Goal: Task Accomplishment & Management: Complete application form

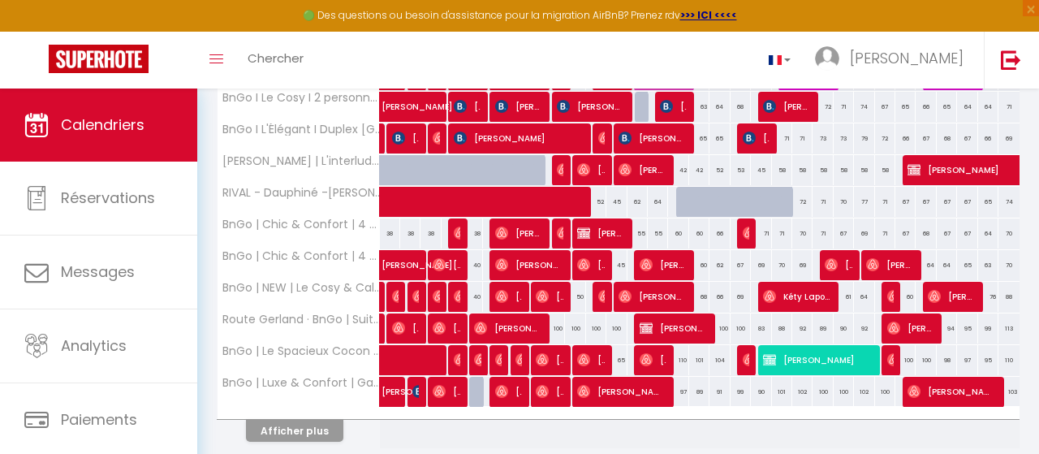
scroll to position [595, 0]
click at [291, 420] on button "Afficher plus" at bounding box center [294, 431] width 97 height 22
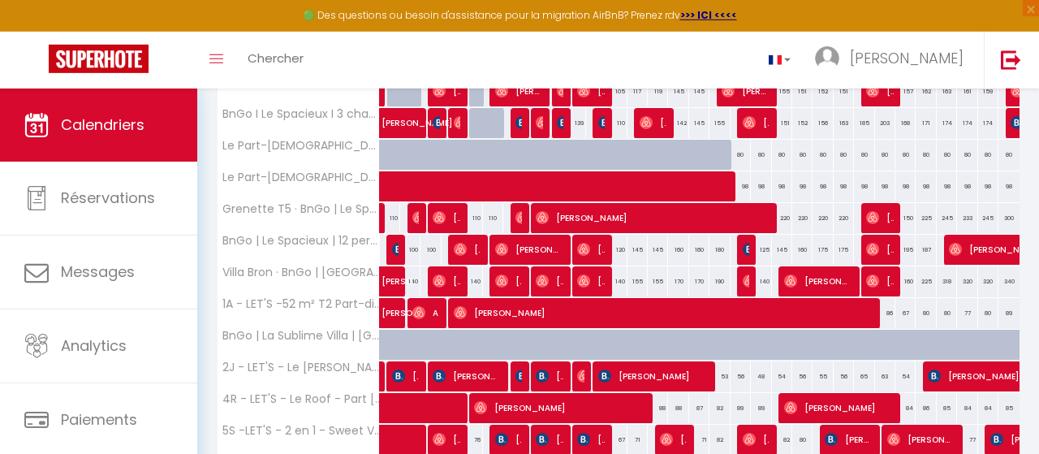
scroll to position [1153, 0]
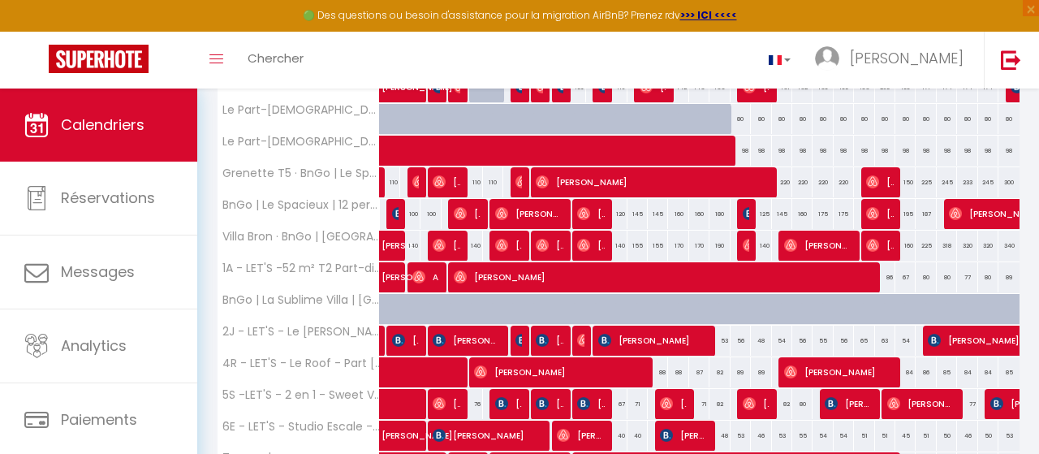
click at [561, 235] on span "Antoine Theyse" at bounding box center [549, 245] width 27 height 31
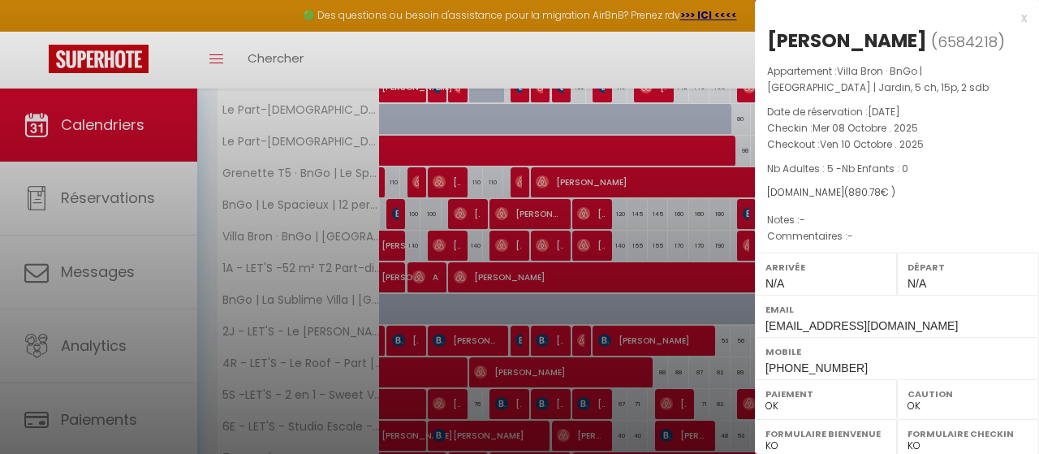
click at [577, 280] on div at bounding box center [519, 227] width 1039 height 454
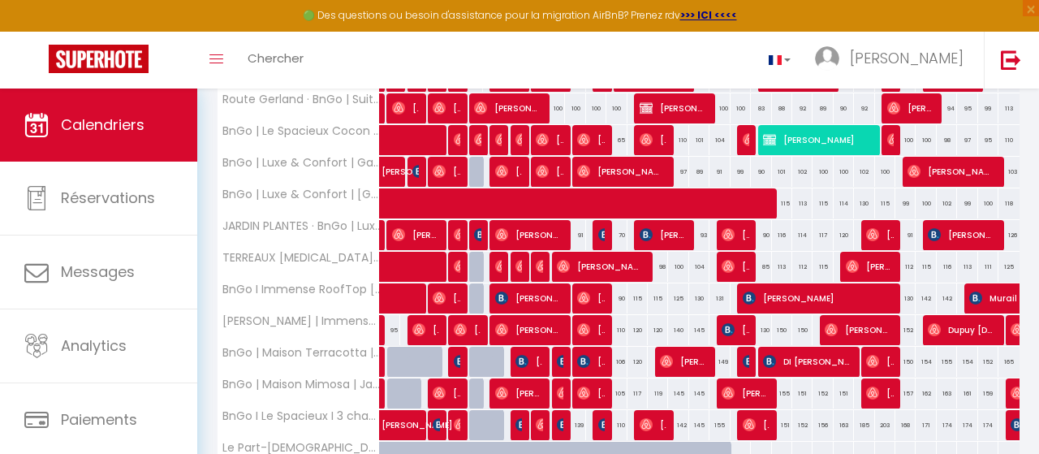
scroll to position [731, 0]
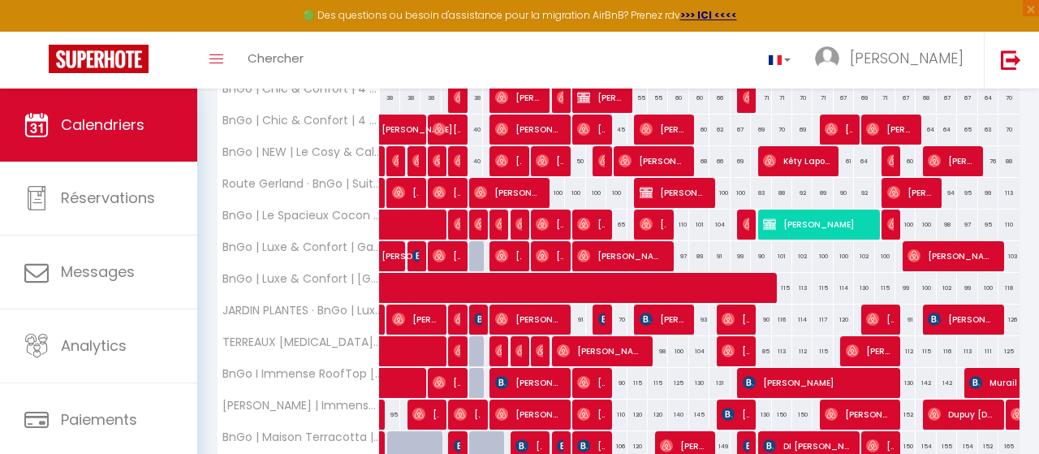
click at [546, 154] on img at bounding box center [542, 160] width 13 height 13
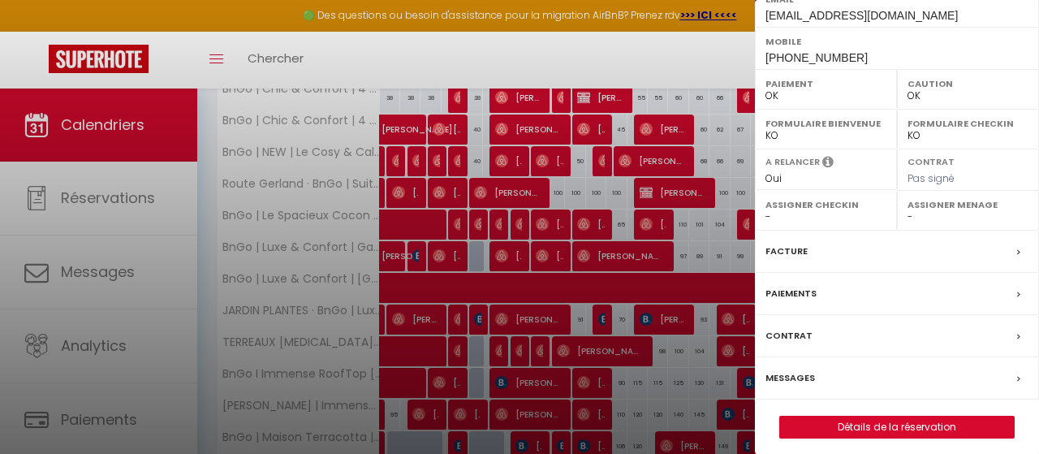
scroll to position [314, 0]
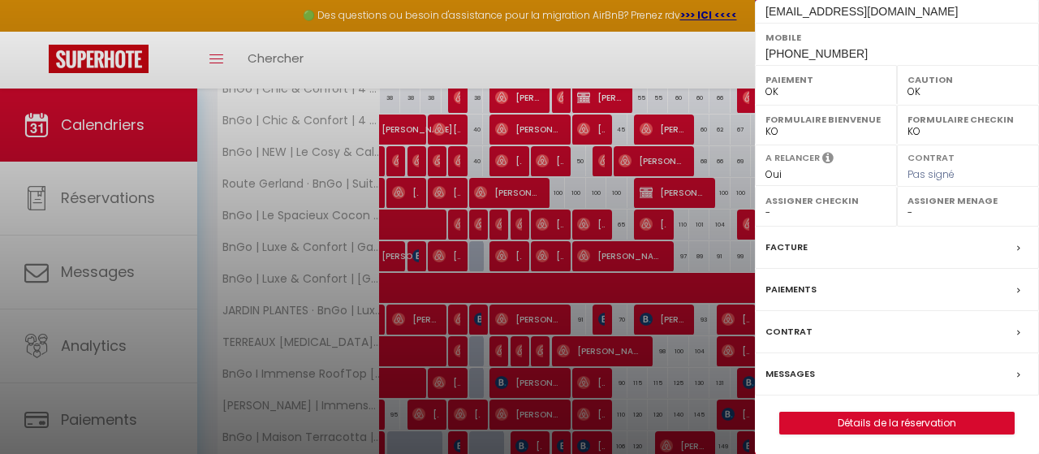
click at [795, 248] on label "Facture" at bounding box center [787, 247] width 42 height 17
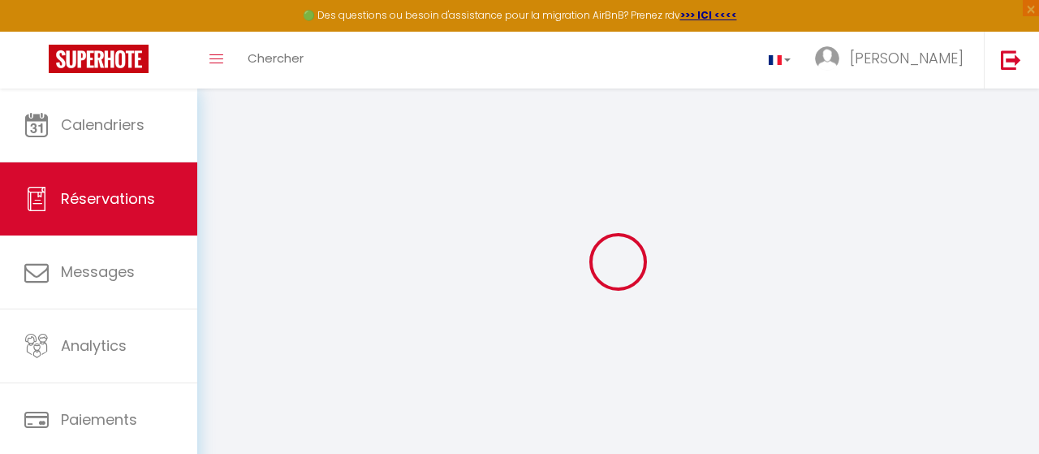
select select "cleaning"
select select "taxes"
select select
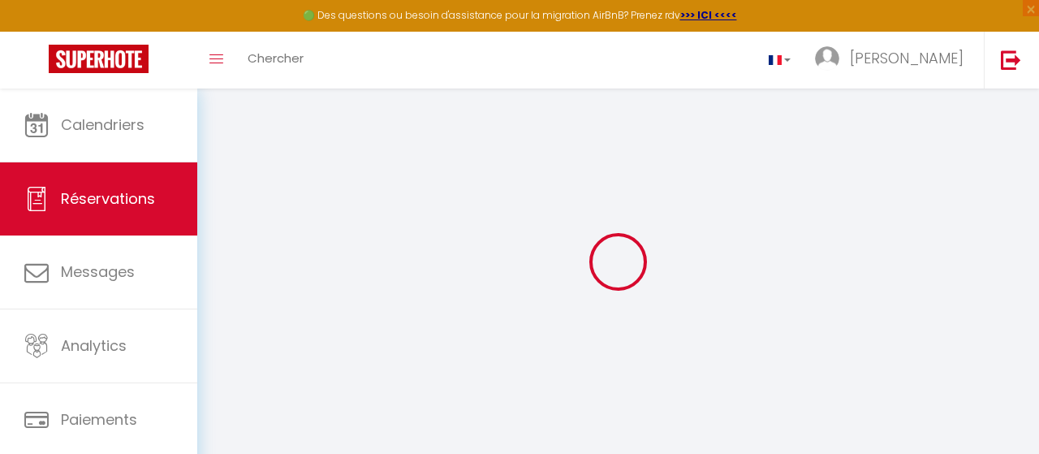
checkbox input "false"
select select
checkbox input "false"
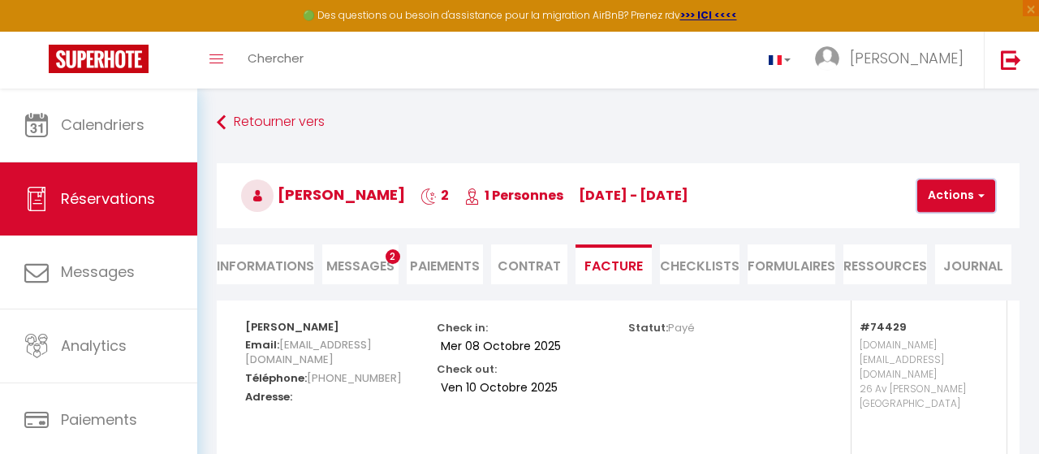
click at [944, 188] on button "Actions" at bounding box center [956, 195] width 78 height 32
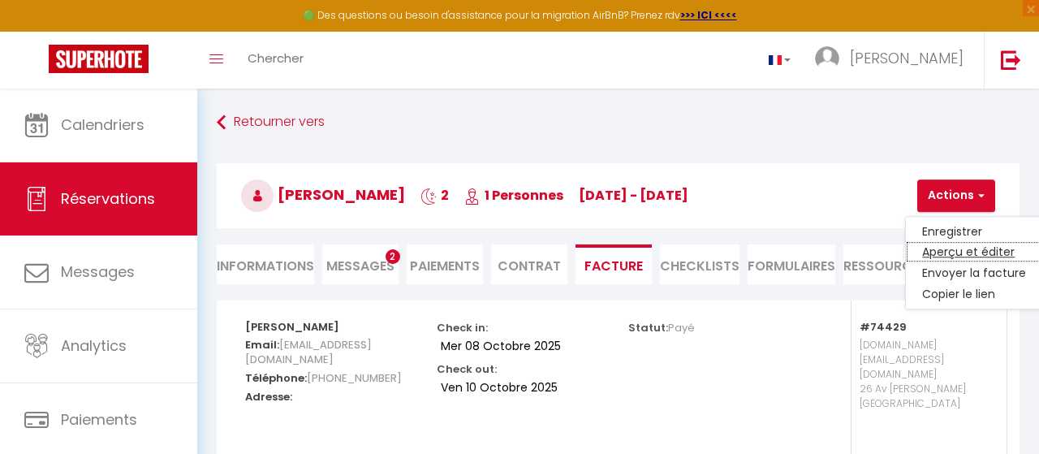
click at [956, 248] on link "Aperçu et éditer" at bounding box center [974, 252] width 136 height 21
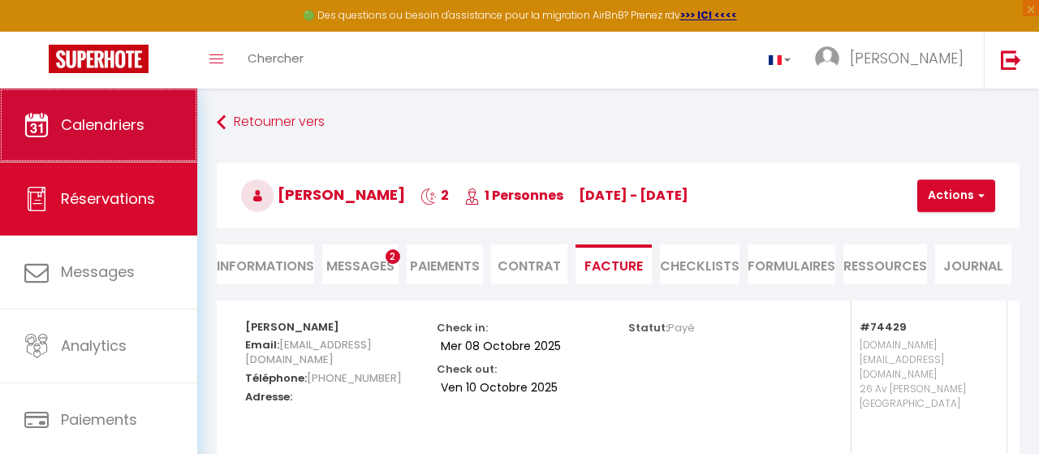
click at [150, 117] on link "Calendriers" at bounding box center [98, 124] width 197 height 73
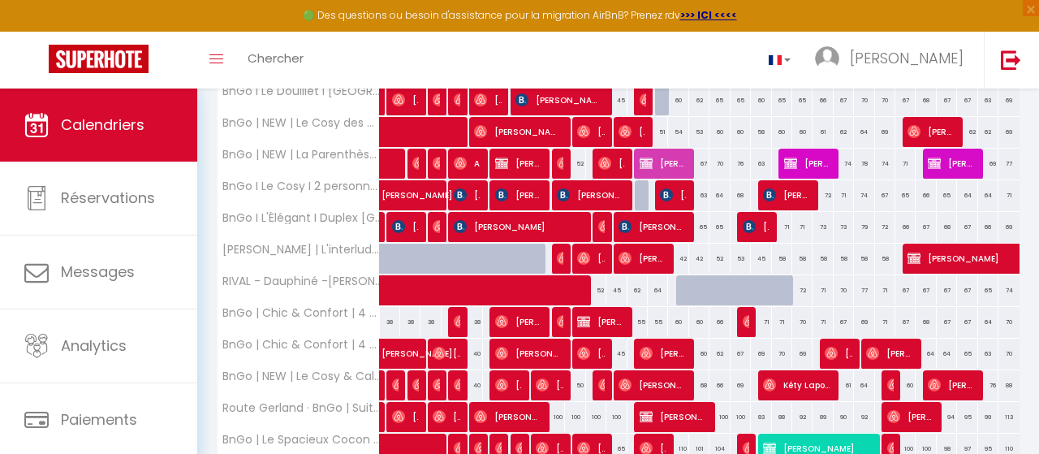
scroll to position [591, 0]
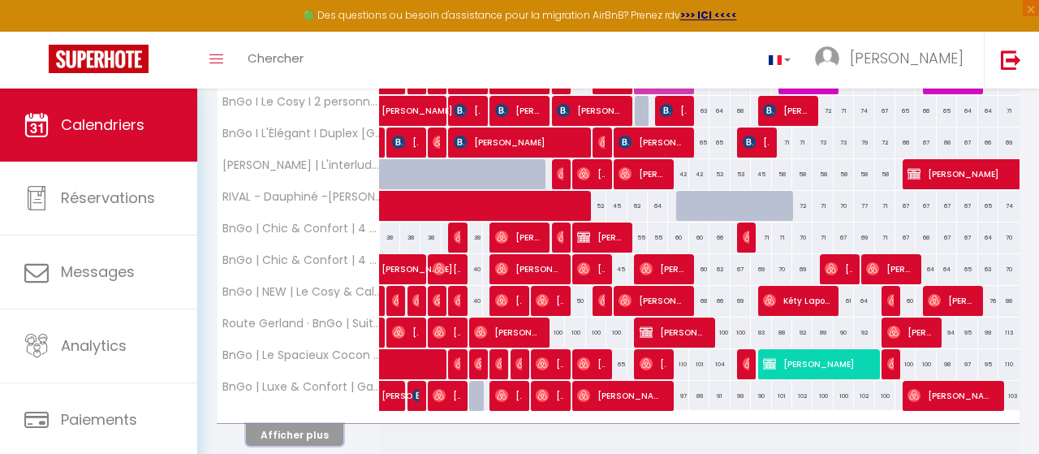
click at [324, 427] on button "Afficher plus" at bounding box center [294, 435] width 97 height 22
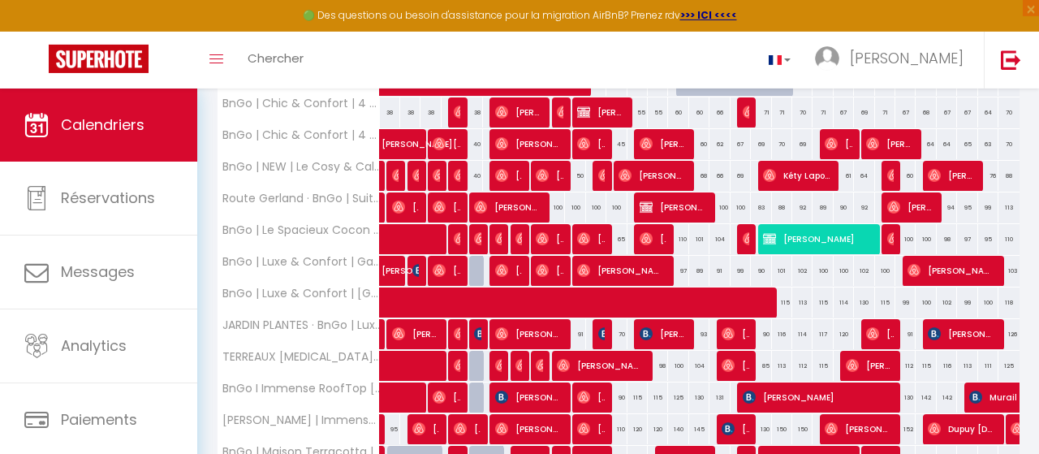
scroll to position [760, 0]
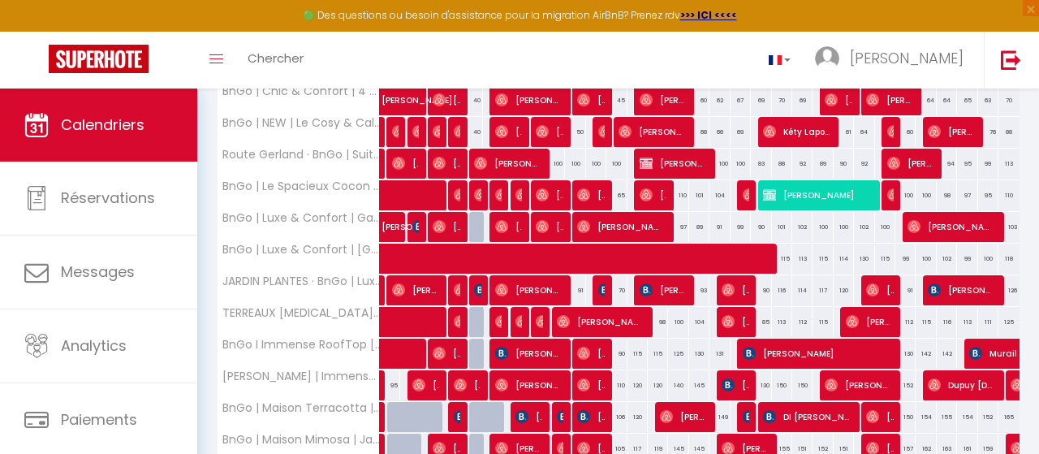
click at [587, 188] on img at bounding box center [583, 194] width 13 height 13
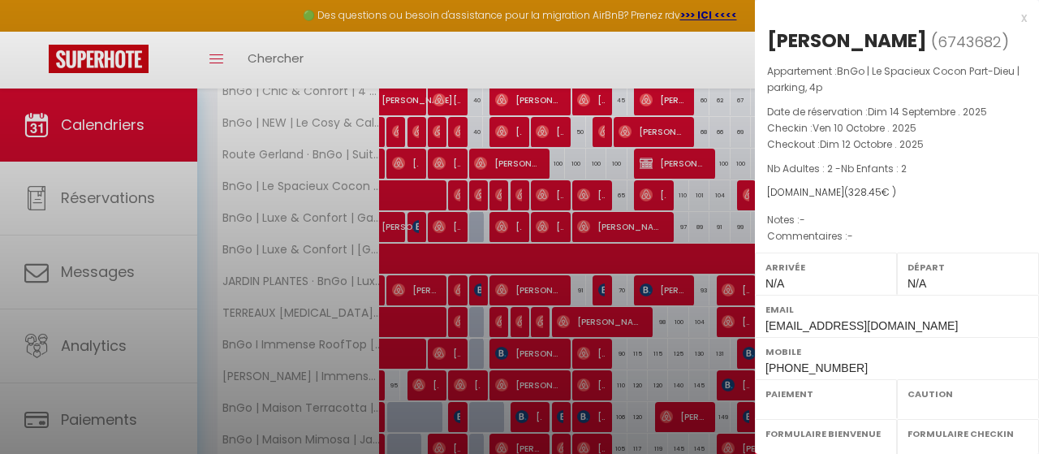
select select "OK"
select select "0"
select select "1"
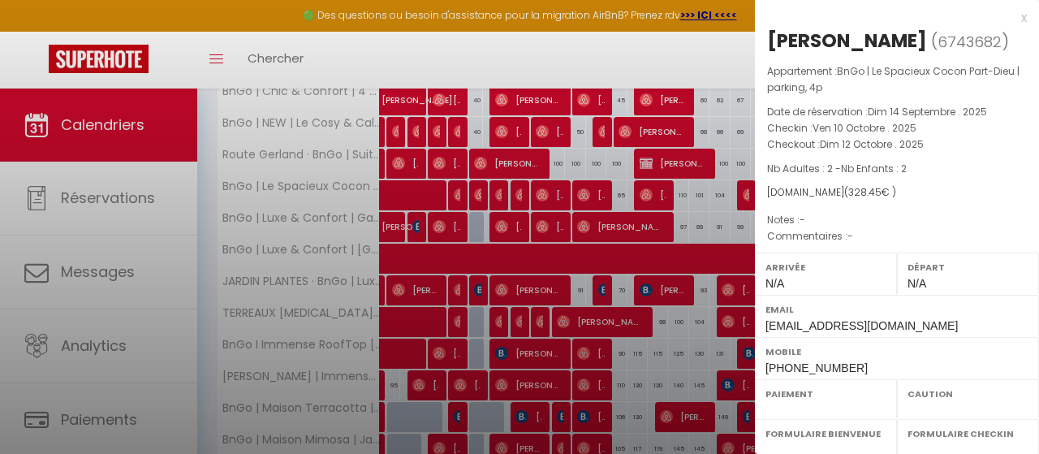
select select
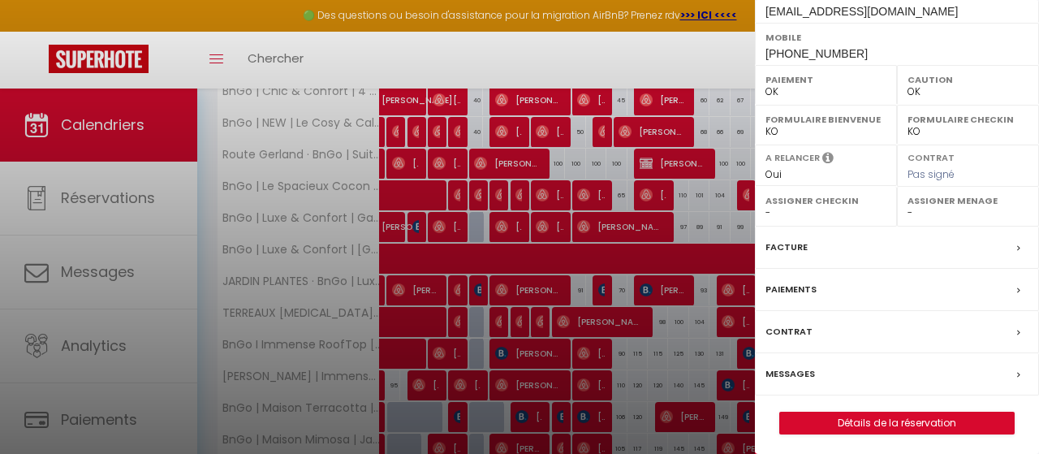
scroll to position [0, 0]
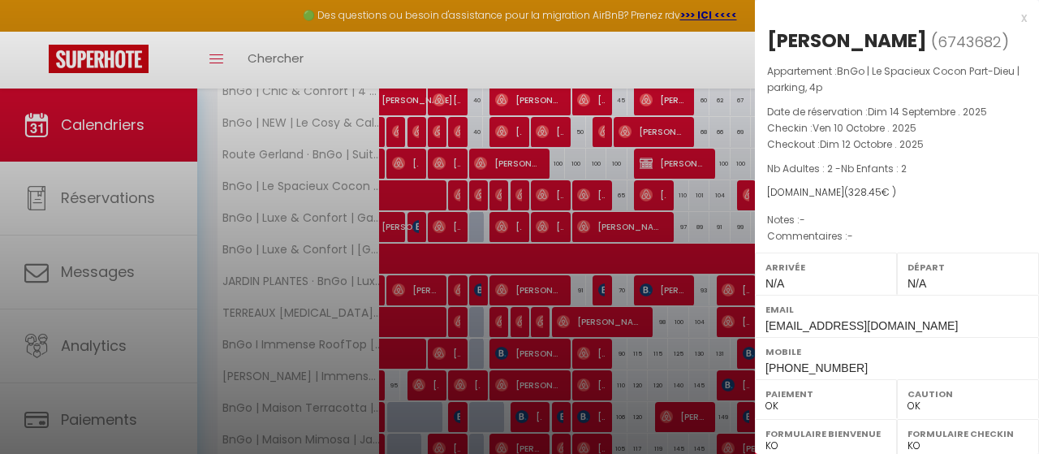
drag, startPoint x: 1024, startPoint y: 22, endPoint x: 827, endPoint y: 116, distance: 217.9
click at [1024, 21] on div "x" at bounding box center [891, 17] width 272 height 19
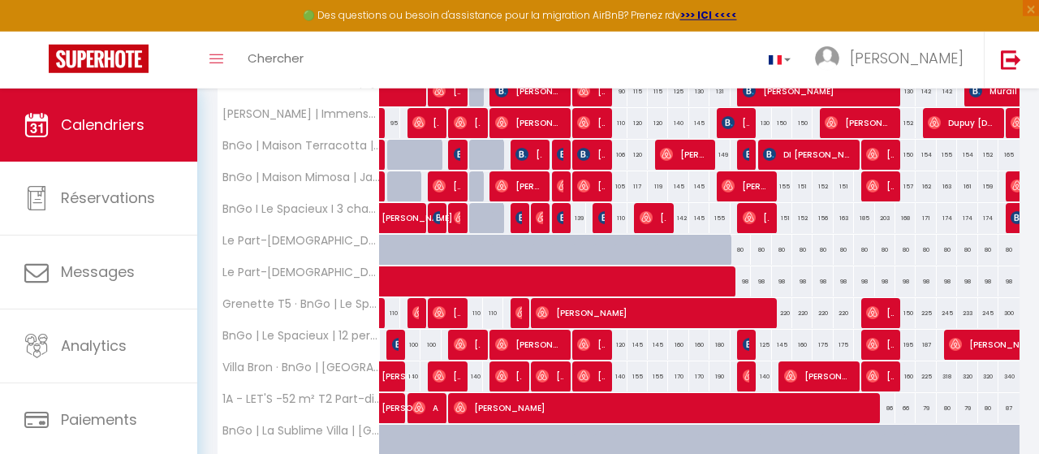
scroll to position [1013, 0]
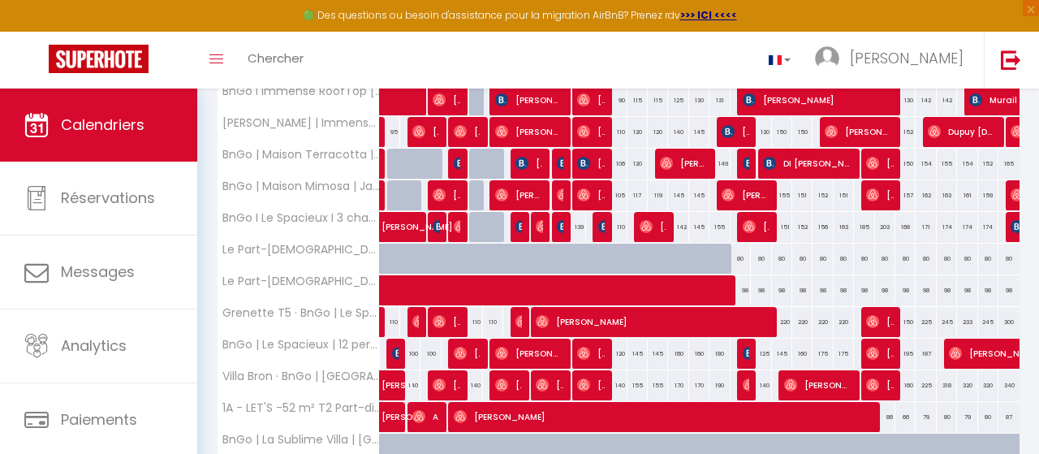
click at [558, 220] on img at bounding box center [563, 226] width 13 height 13
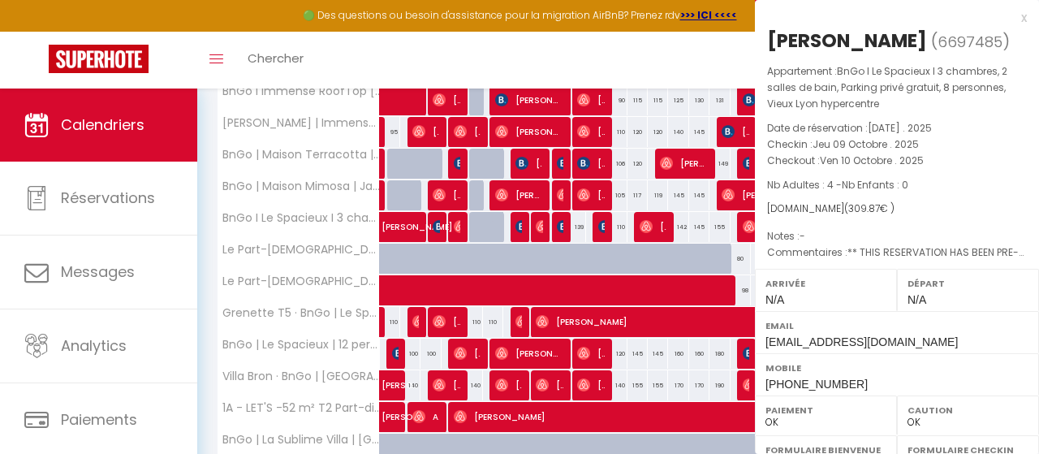
select select "32683"
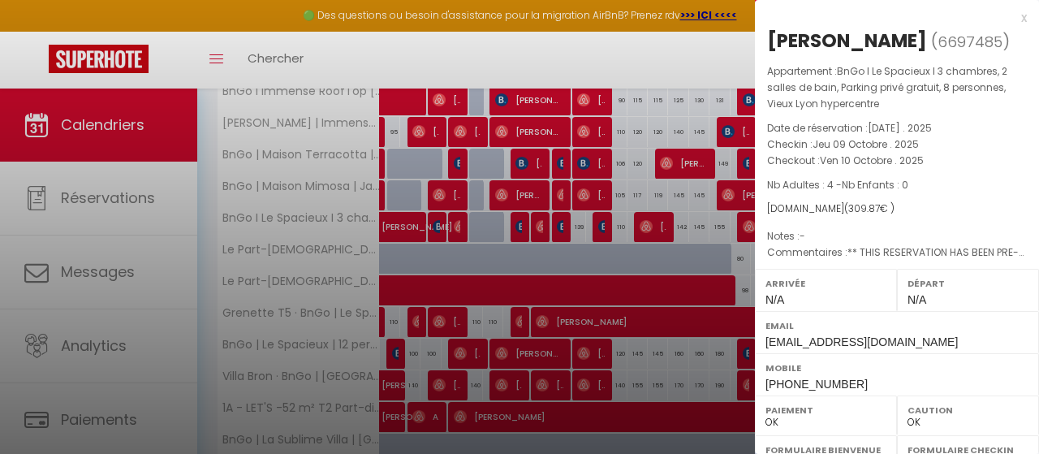
click at [483, 234] on div at bounding box center [519, 227] width 1039 height 454
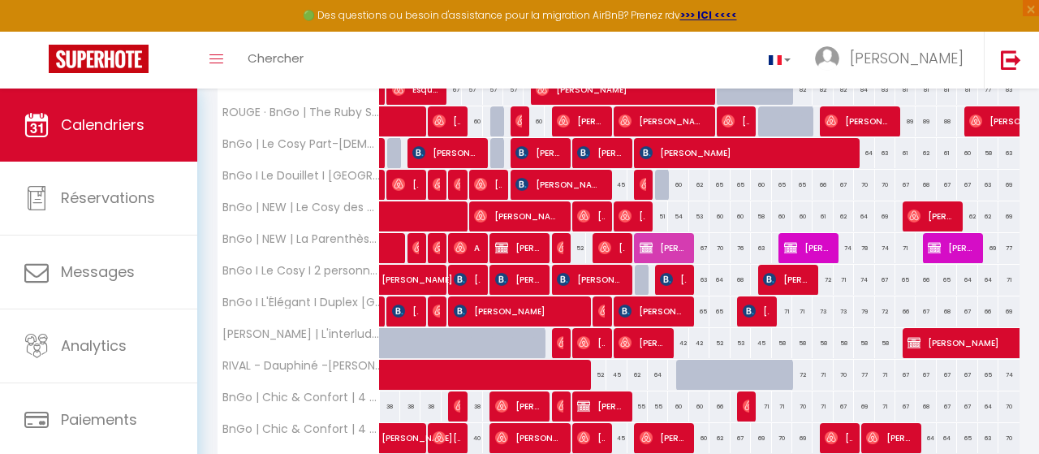
scroll to position [0, 0]
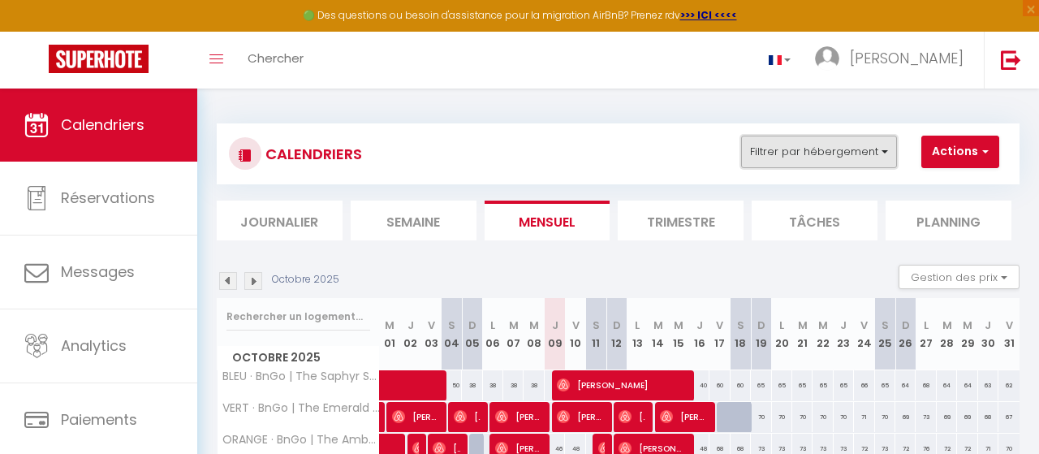
click at [846, 153] on button "Filtrer par hébergement" at bounding box center [819, 152] width 156 height 32
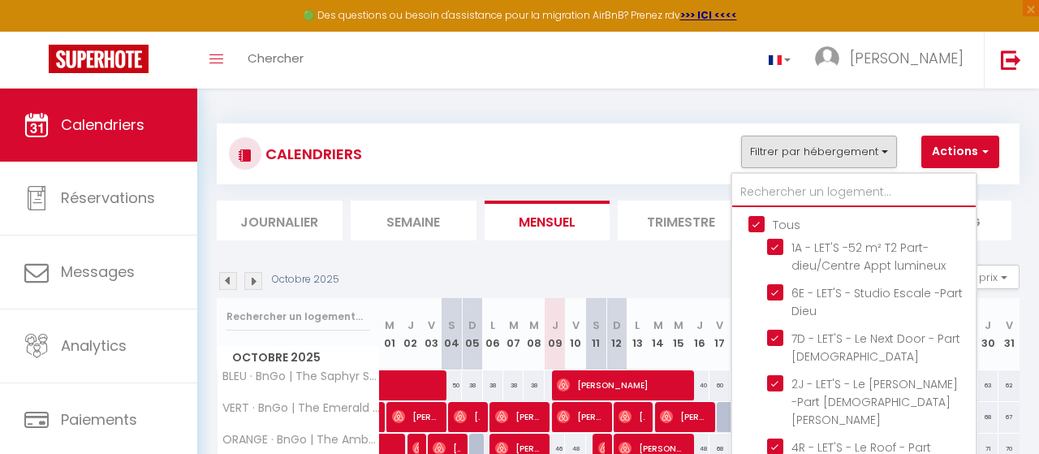
click at [803, 189] on input "text" at bounding box center [854, 192] width 244 height 29
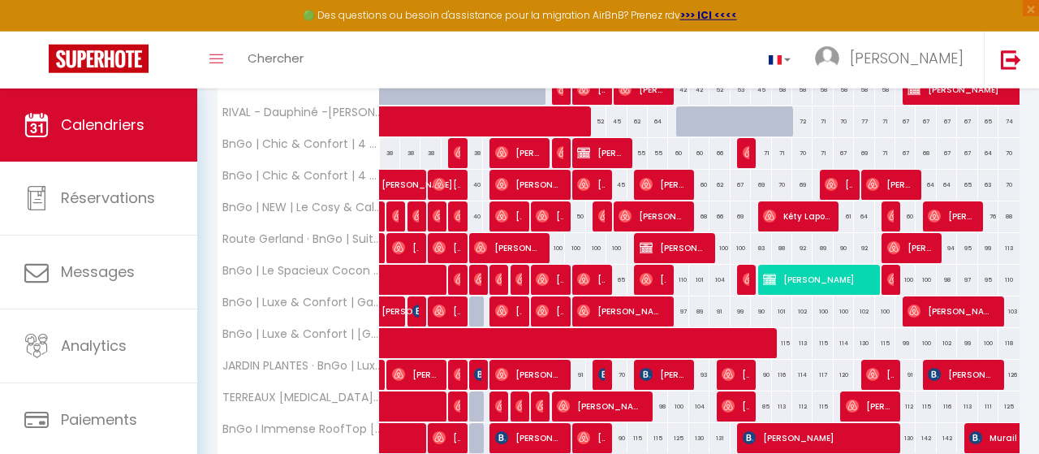
scroll to position [675, 0]
click at [559, 215] on span "Mireille Krumpipe" at bounding box center [549, 216] width 27 height 31
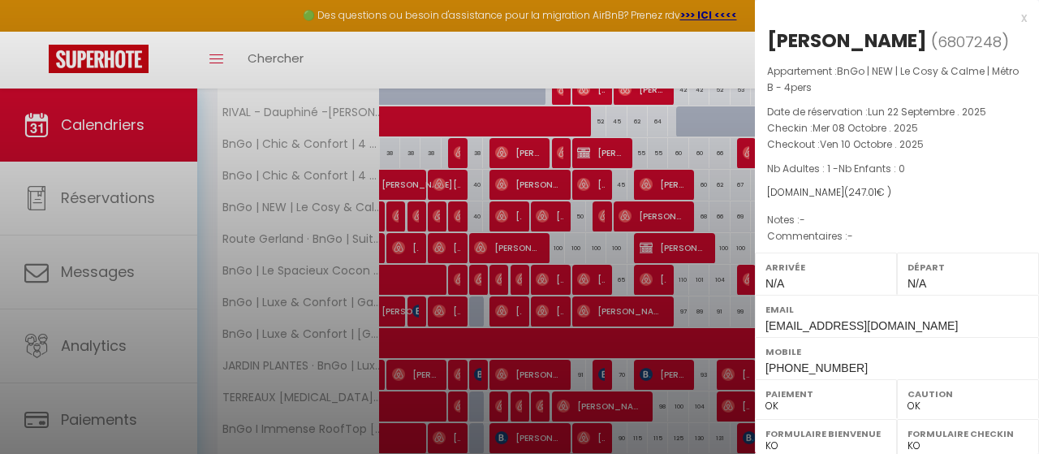
select select
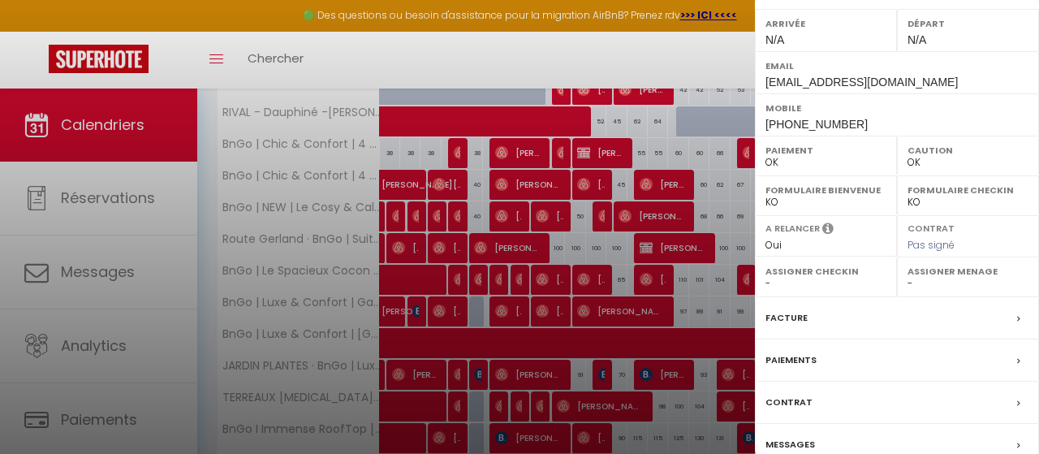
scroll to position [314, 0]
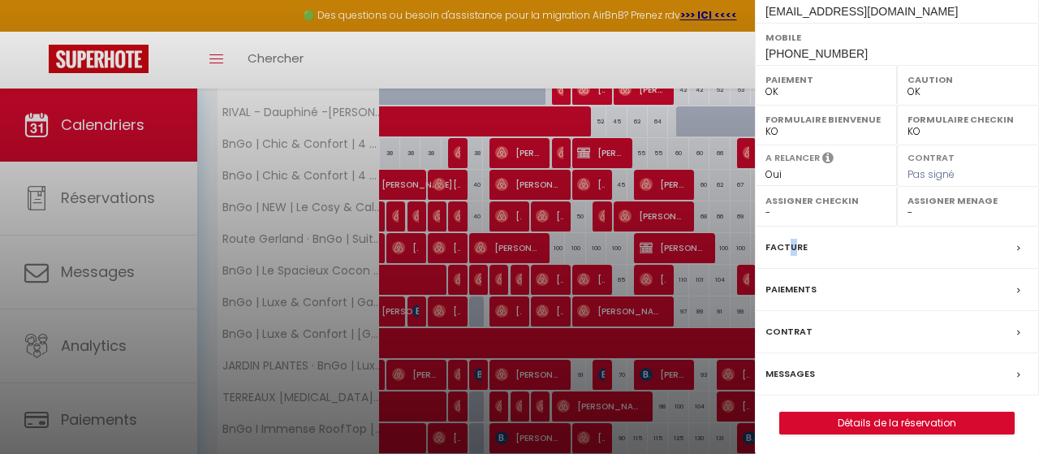
click at [791, 247] on label "Facture" at bounding box center [787, 247] width 42 height 17
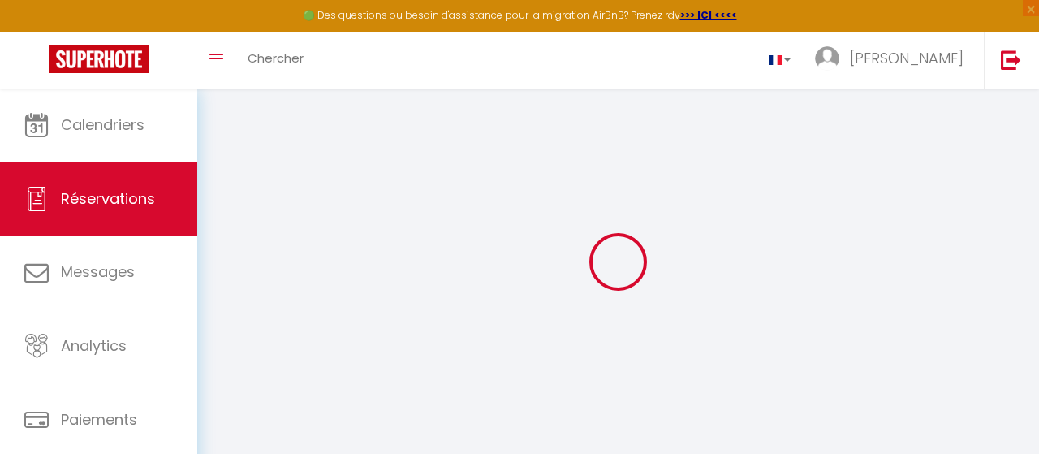
type input "Mireille"
type input "Krumpipe"
type input "czjysnzgrxzivl7cpovzoebvt7nm@reply.superhote.com"
type input "+33762609632"
select select
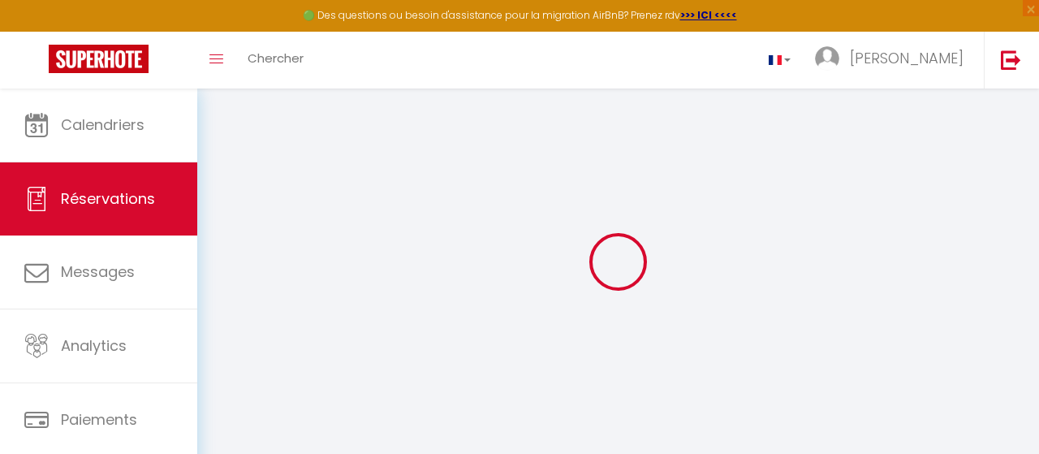
type input "35.55"
select select "74429"
select select "1"
select select
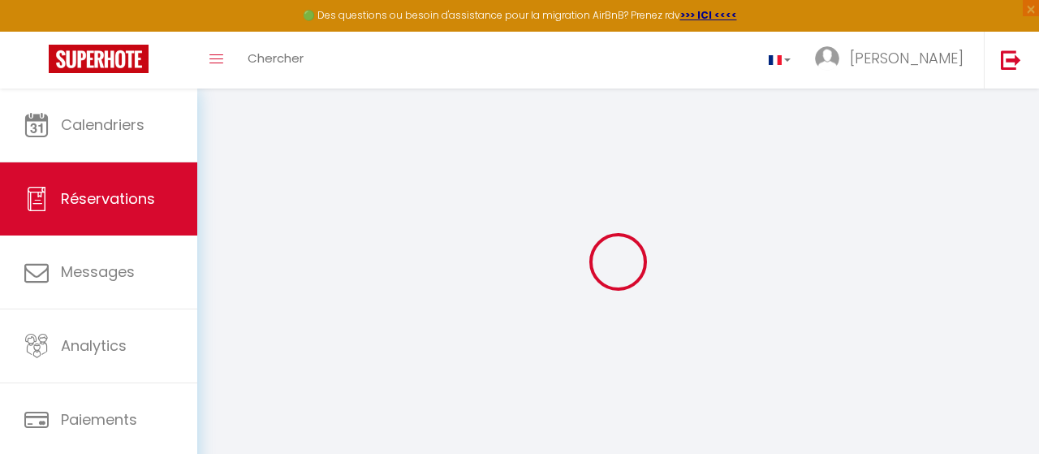
type input "1"
select select "12"
select select
type input "202"
checkbox input "false"
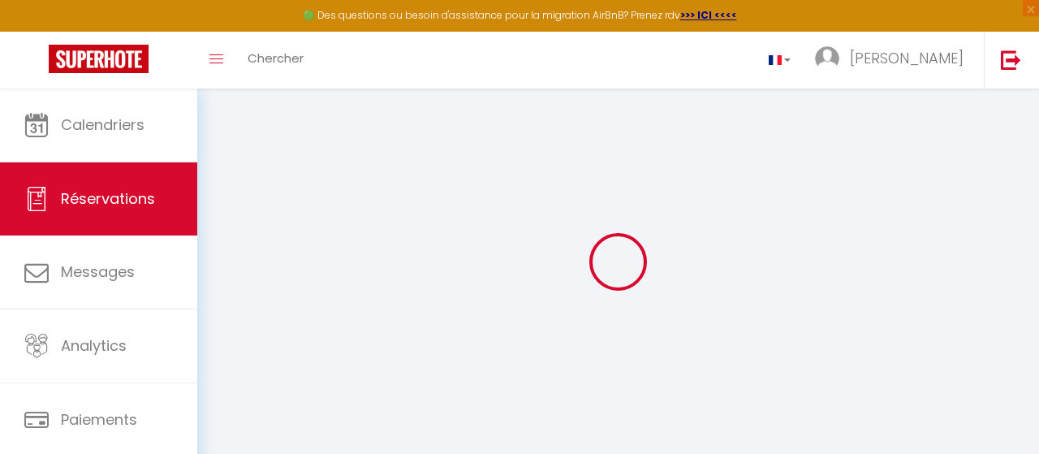
select select "1"
type input "0"
select select
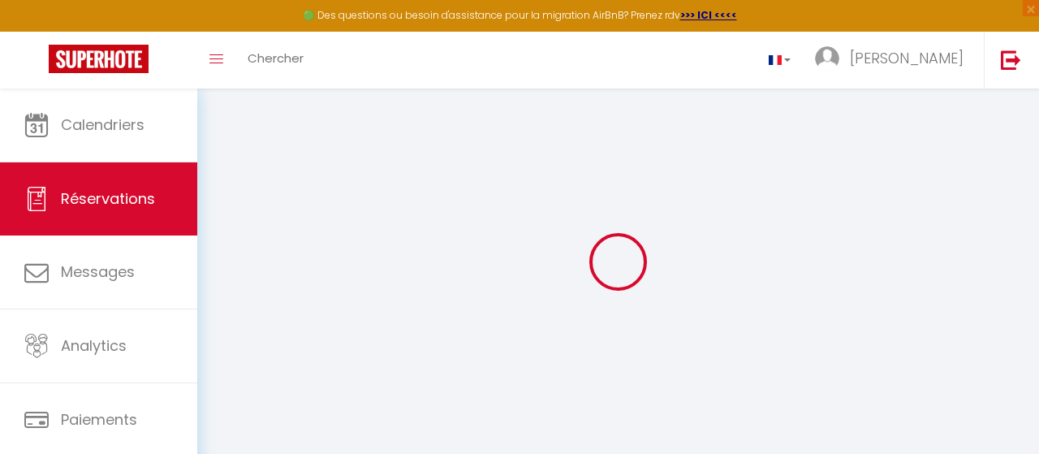
select select
select select "15"
checkbox input "false"
select select
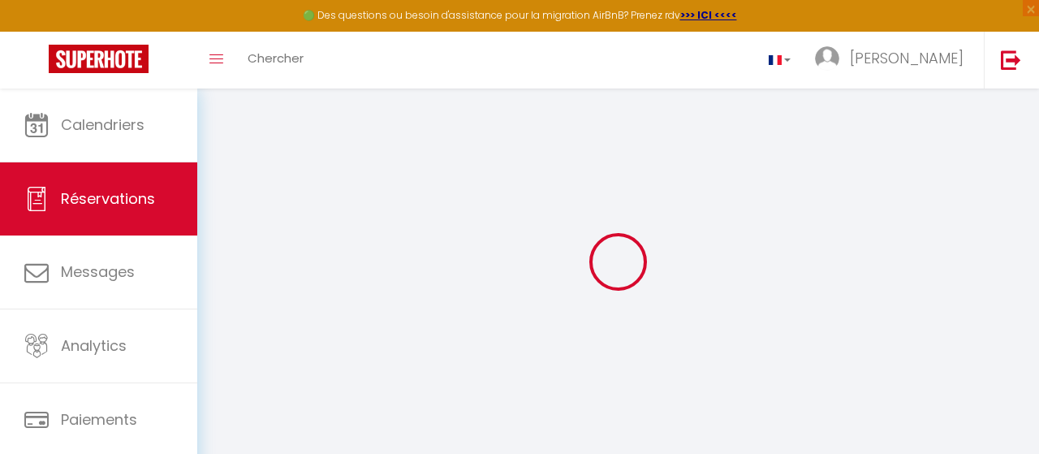
select select
checkbox input "false"
select select
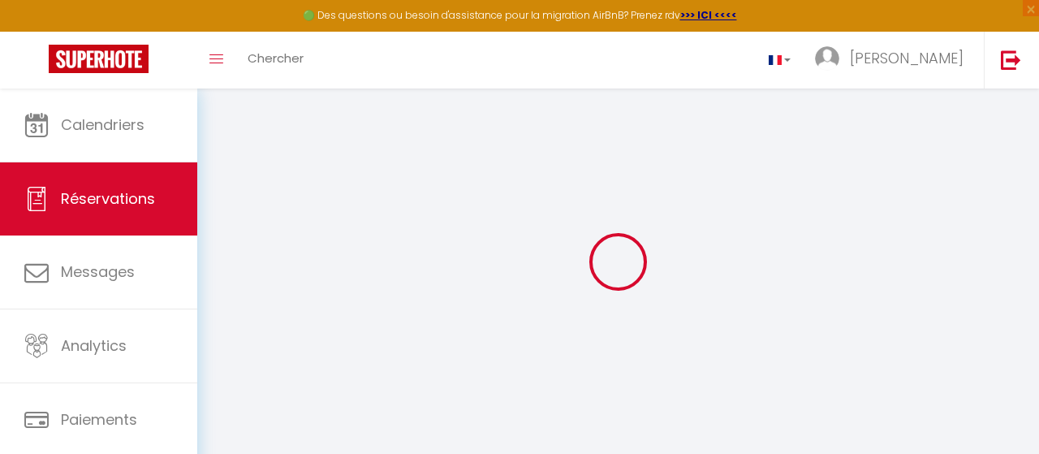
select select
checkbox input "false"
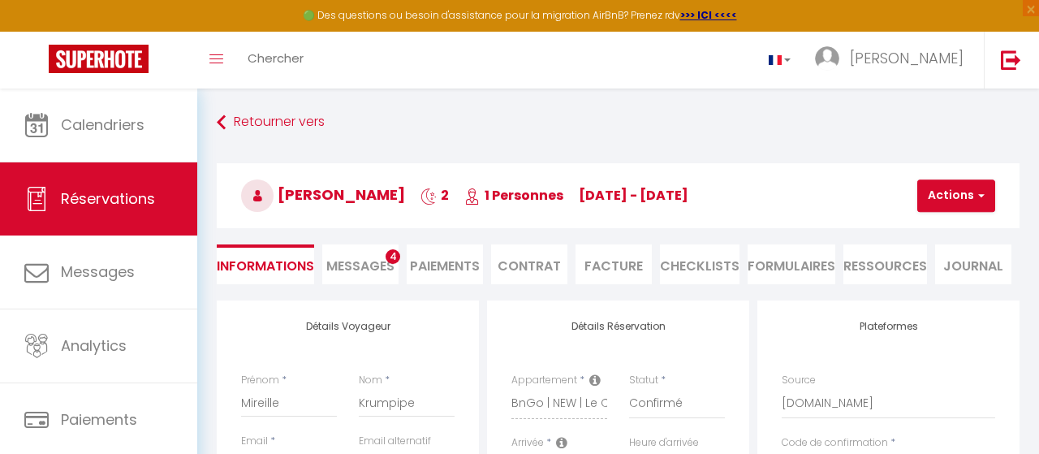
select select
type input "35"
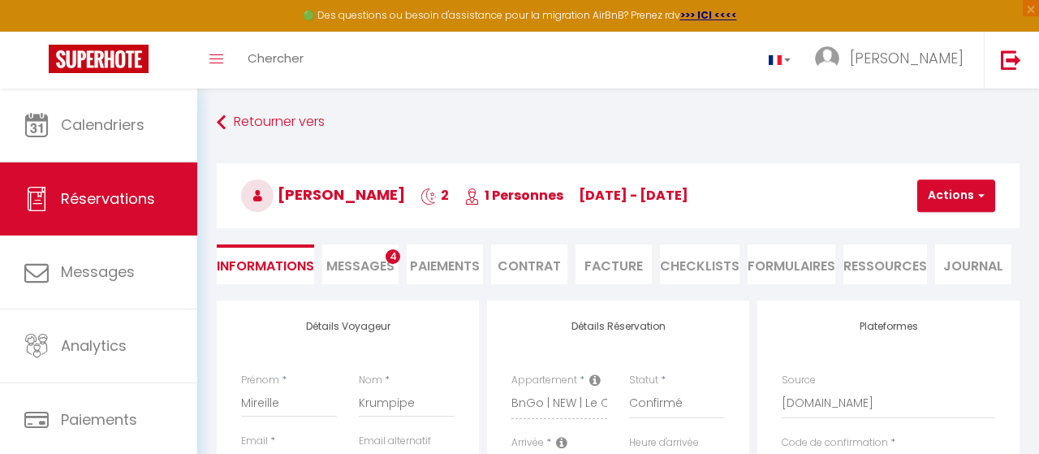
type input "10.01"
select select
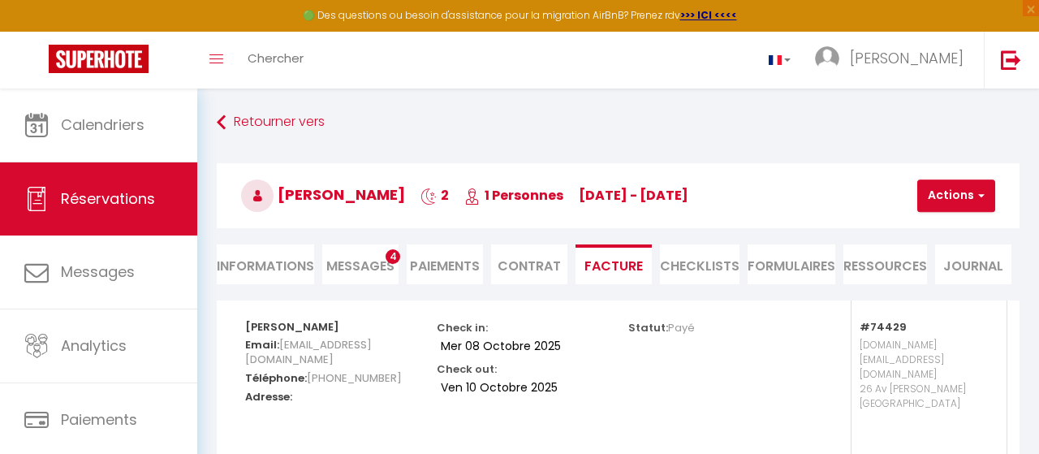
select select
click at [292, 267] on li "Informations" at bounding box center [265, 264] width 97 height 40
select select
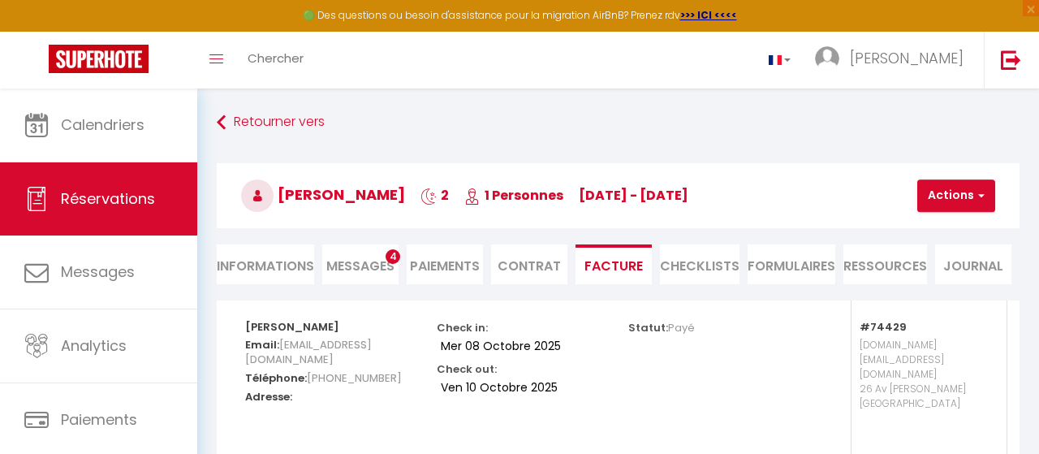
select select
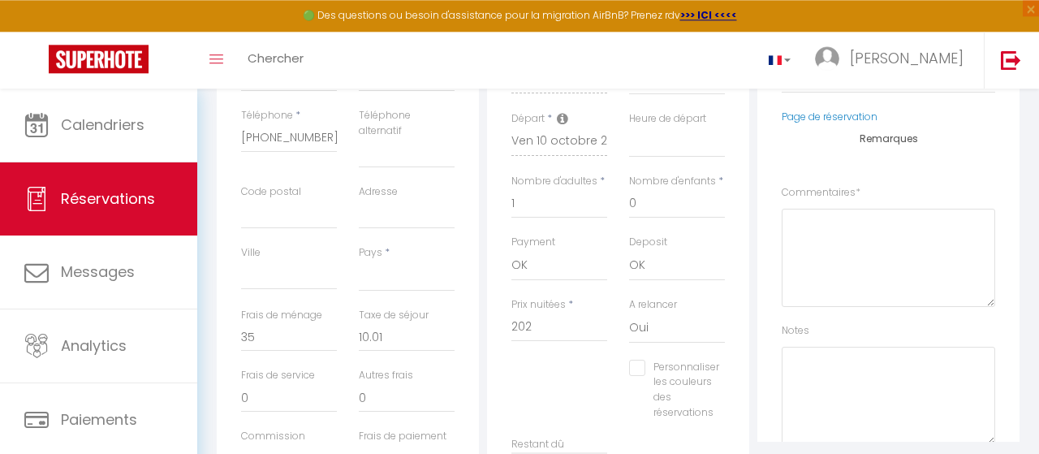
scroll to position [422, 0]
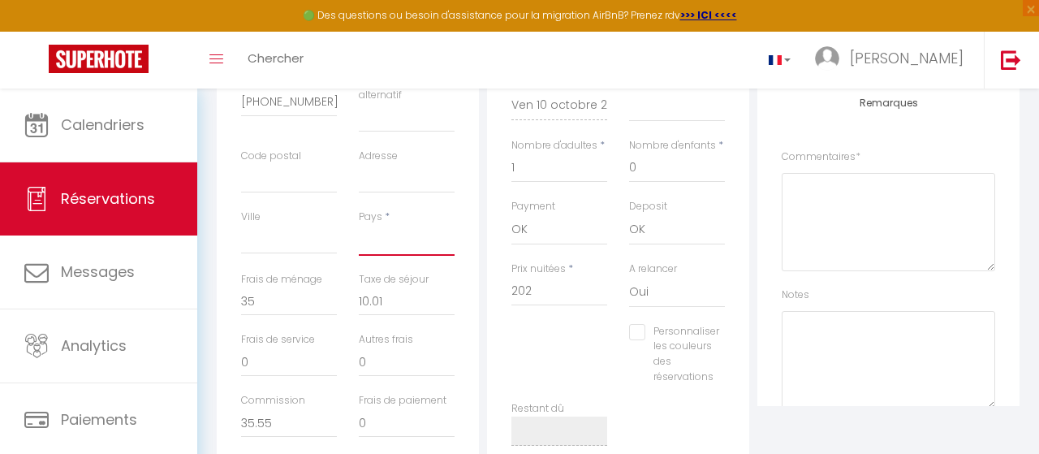
click at [359, 225] on select "France Portugal Afghanistan Albania Algeria American Samoa Andorra Angola Angui…" at bounding box center [407, 240] width 96 height 31
select select "FR"
click option "France" at bounding box center [0, 0] width 0 height 0
select select
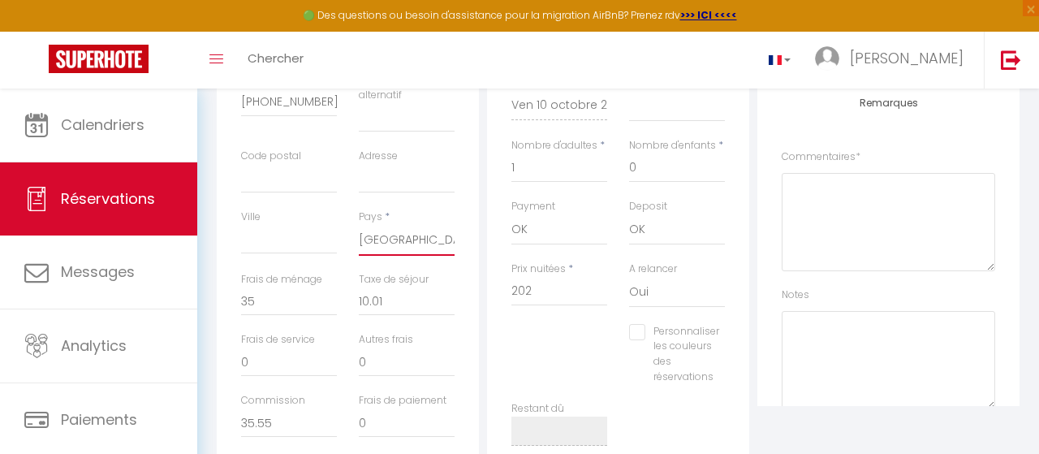
checkbox input "false"
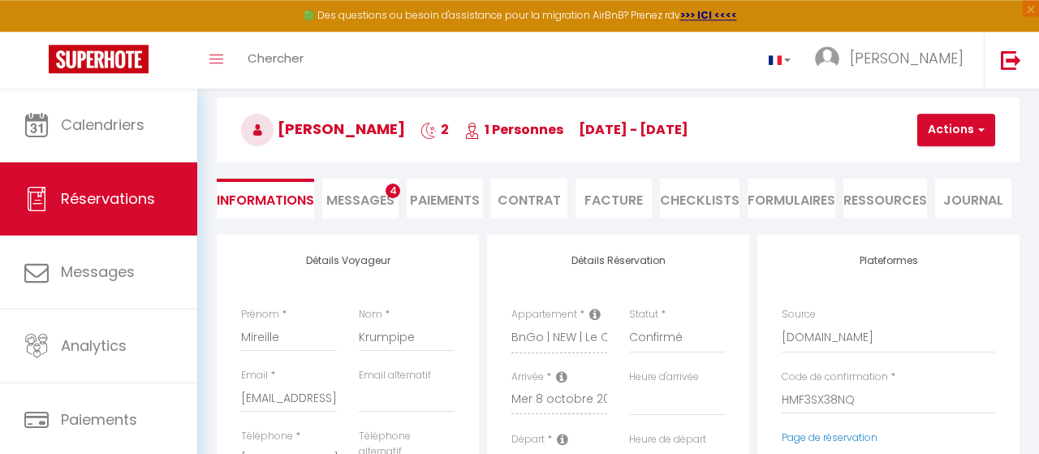
scroll to position [24, 0]
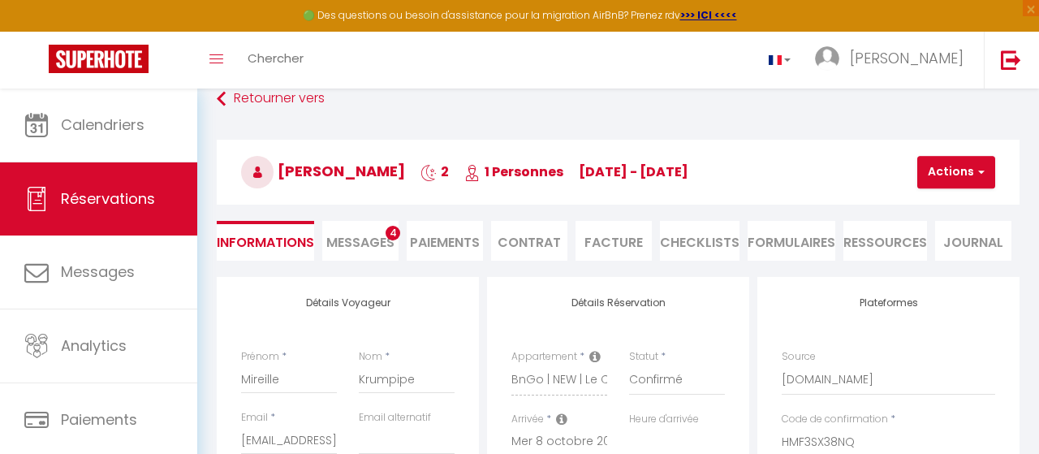
click at [531, 238] on li "Contrat" at bounding box center [529, 241] width 76 height 40
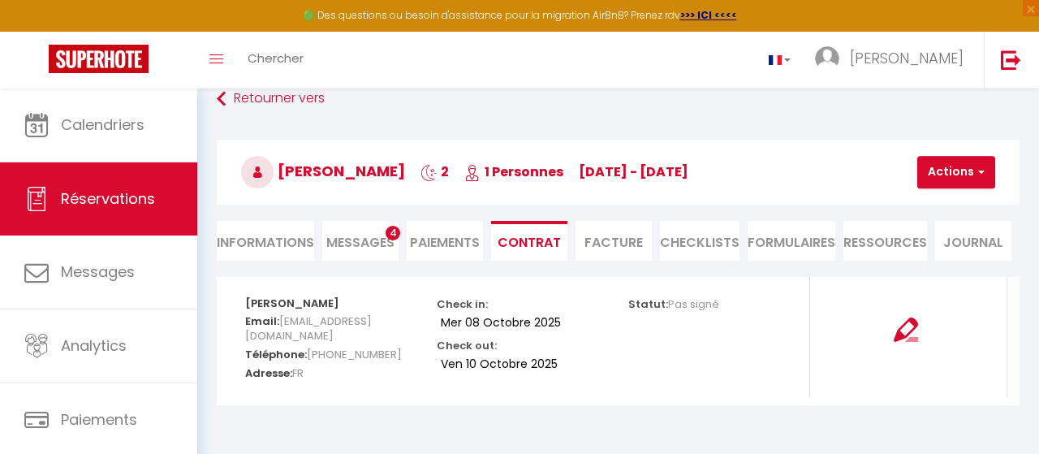
click at [611, 230] on li "Facture" at bounding box center [614, 241] width 76 height 40
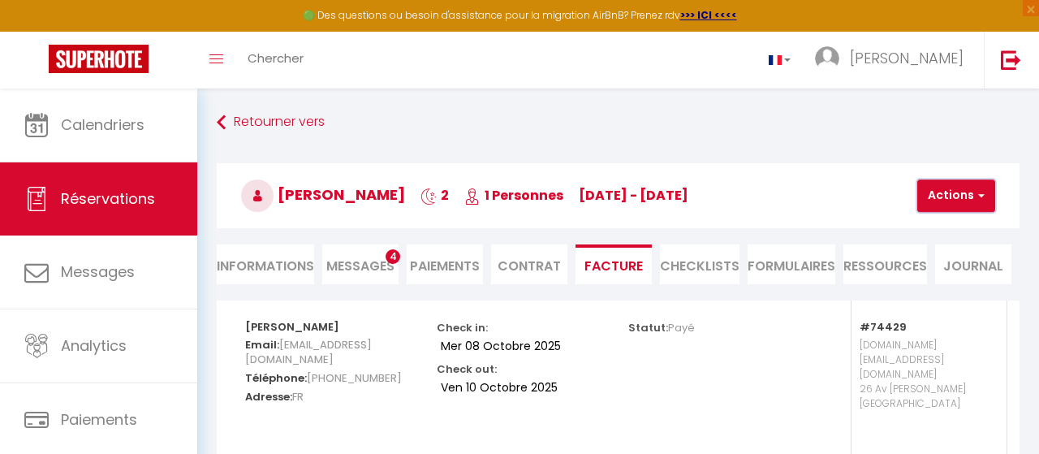
click at [958, 189] on button "Actions" at bounding box center [956, 195] width 78 height 32
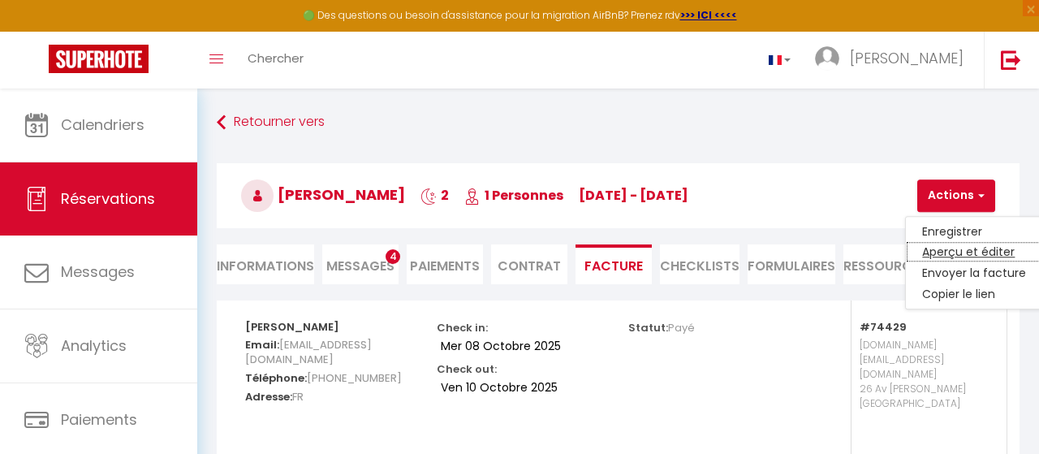
click at [933, 252] on link "Aperçu et éditer" at bounding box center [974, 252] width 136 height 21
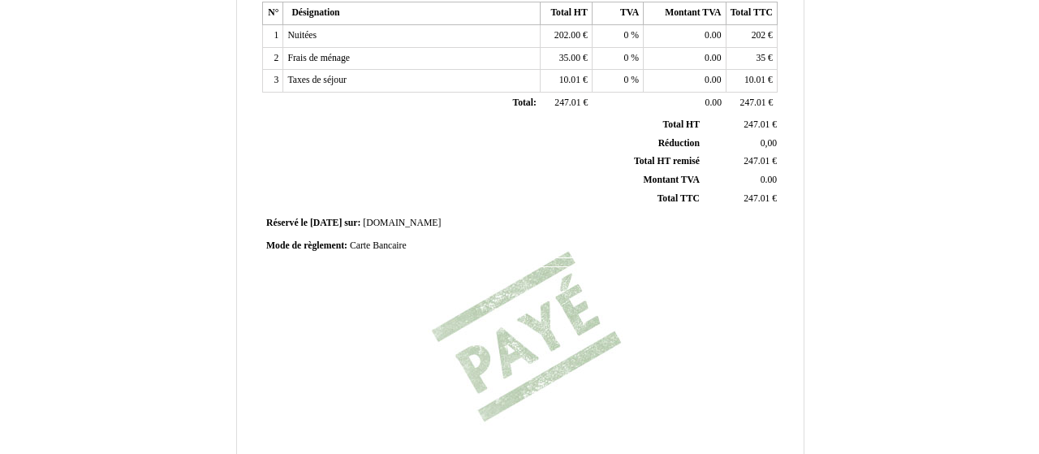
scroll to position [524, 0]
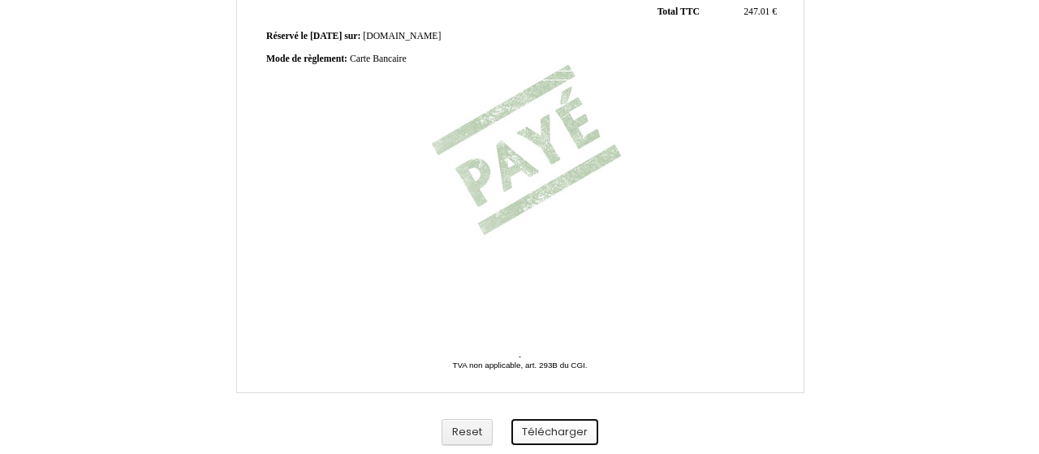
click at [556, 427] on button "Télécharger" at bounding box center [554, 432] width 87 height 27
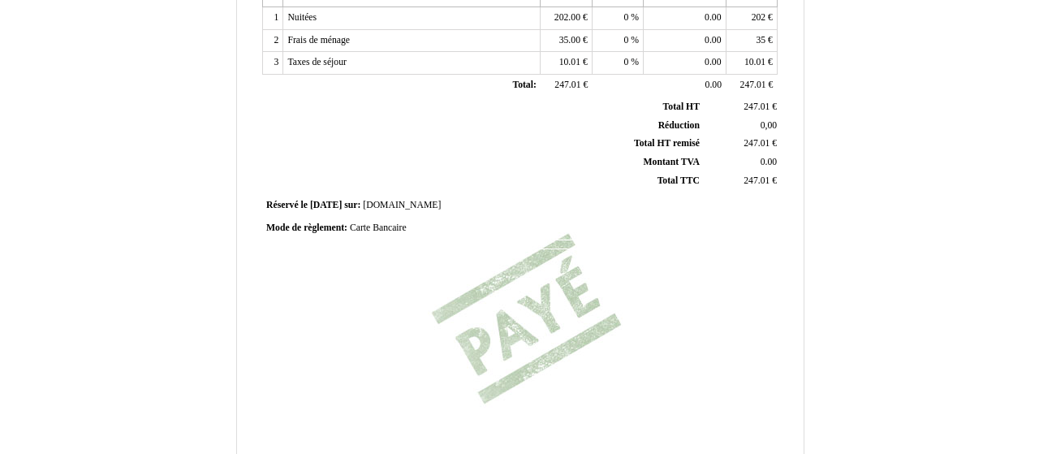
scroll to position [0, 0]
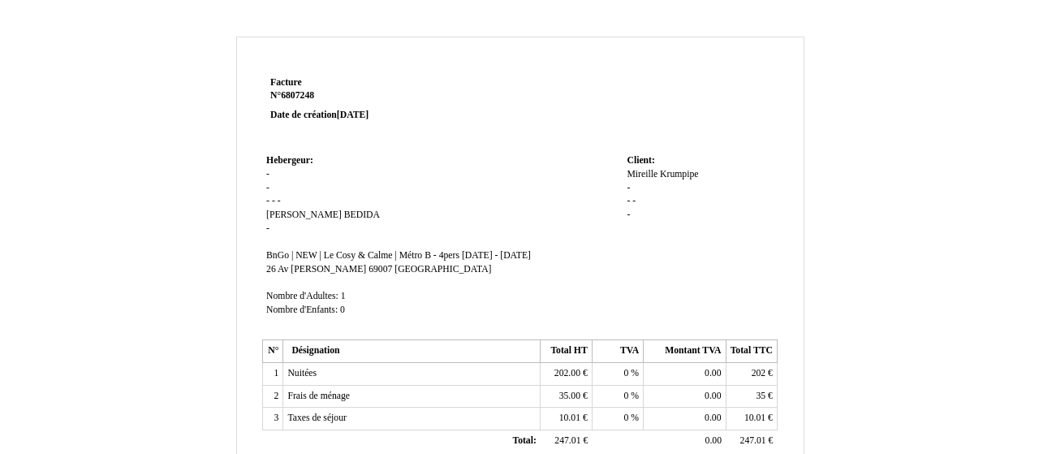
drag, startPoint x: 331, startPoint y: 98, endPoint x: 267, endPoint y: 87, distance: 65.1
click at [267, 87] on td "Facture Facture N° 6807248 6807248 Date de création [DATE]" at bounding box center [365, 111] width 206 height 78
copy p "Facture N° 6807248"
click at [301, 204] on td "Hebergeur: Hebergeur: - - - - - [PERSON_NAME] - [PERSON_NAME] | NEW | Le Cosy &…" at bounding box center [442, 242] width 360 height 185
drag, startPoint x: 284, startPoint y: 201, endPoint x: 272, endPoint y: 210, distance: 15.6
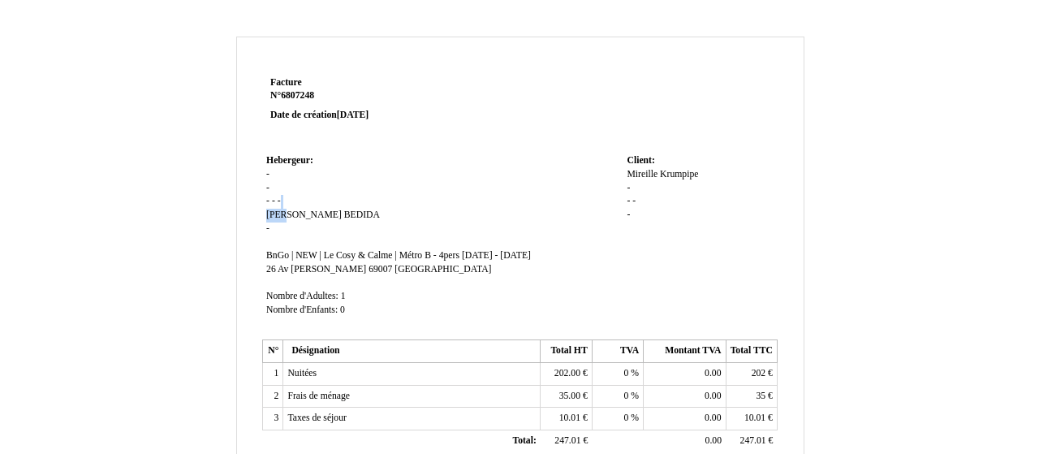
click at [274, 210] on td "Hebergeur: Hebergeur: - - - - - [PERSON_NAME] - [PERSON_NAME] | NEW | Le Cosy &…" at bounding box center [442, 242] width 360 height 185
click at [269, 214] on span "Jérôme" at bounding box center [304, 214] width 76 height 11
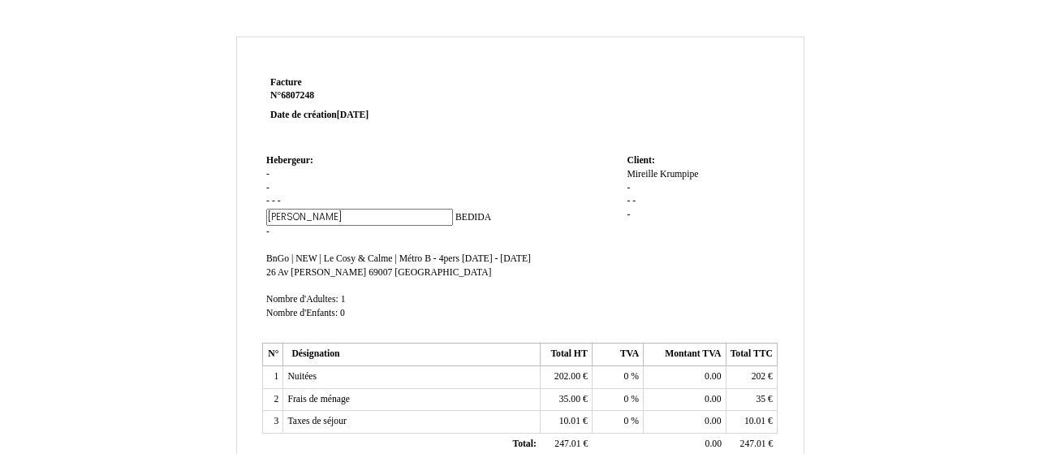
click at [291, 233] on td "Hebergeur: Hebergeur: - - - - - Jérôme Jérôme BEDIDA BEDIDA - SIRET BnGo | NEW …" at bounding box center [442, 244] width 360 height 188
click at [269, 234] on span "-" at bounding box center [267, 232] width 3 height 11
click at [285, 197] on td "Hebergeur: Hebergeur: - - - - - Jérôme Jérôme BEDIDA BEDIDA - SIRET BnGo | NEW …" at bounding box center [442, 244] width 360 height 188
click at [271, 229] on span "SIRET" at bounding box center [279, 232] width 26 height 11
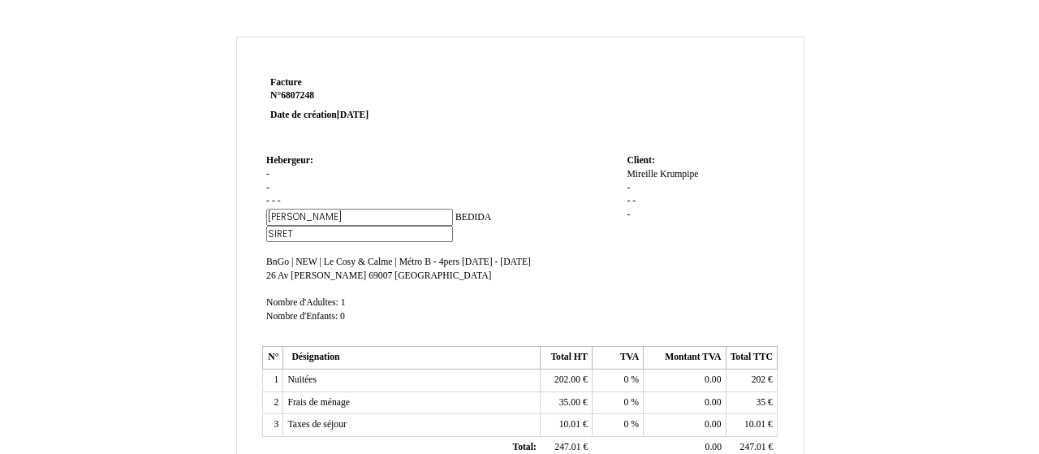
click at [271, 229] on input "SIRET" at bounding box center [359, 234] width 187 height 17
type input "26 Avenue Jean Francois Raclet - 69007 LYON"
click at [757, 235] on td "Client: Client: Mireille Mireille Krumpipe Krumpipe - - - -" at bounding box center [700, 246] width 154 height 192
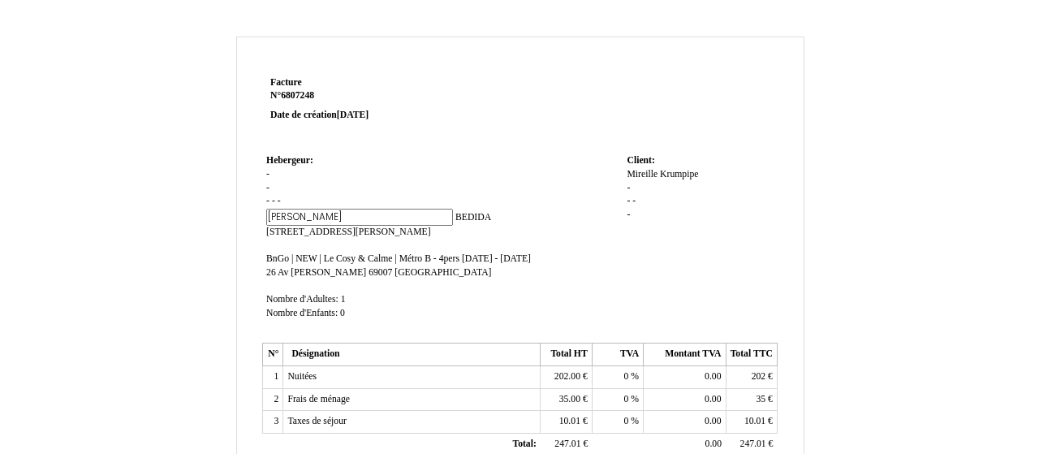
click at [566, 151] on td "Hebergeur: Hebergeur: - - - - - Jérôme Jérôme BEDIDA BEDIDA 26 Avenue Jean Fran…" at bounding box center [442, 244] width 360 height 188
click at [421, 218] on input "Jérôme" at bounding box center [359, 217] width 187 height 17
drag, startPoint x: 467, startPoint y: 214, endPoint x: 474, endPoint y: 205, distance: 10.9
click at [468, 212] on td "Hebergeur: Hebergeur: - - - - - Jérôme Jérôme BEDIDA BEDIDA 26 Avenue Jean Fran…" at bounding box center [442, 244] width 360 height 188
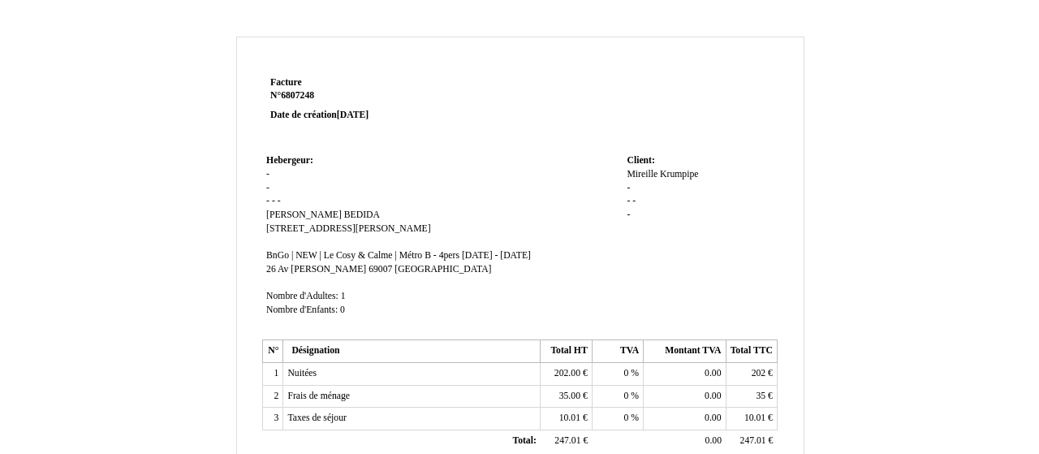
click at [510, 166] on td "Hebergeur: Hebergeur: - - - - - Jérôme Jérôme BEDIDA BEDIDA 26 Avenue Jean Fran…" at bounding box center [442, 242] width 360 height 185
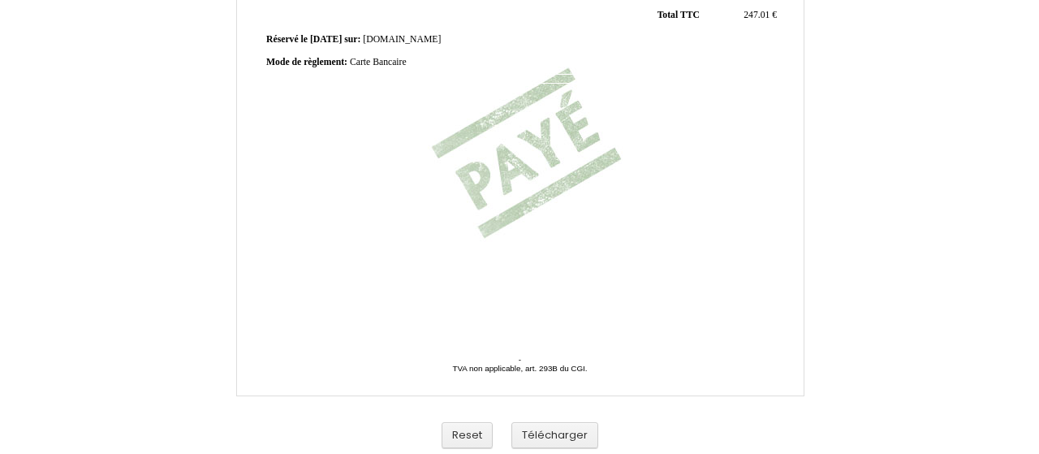
scroll to position [524, 0]
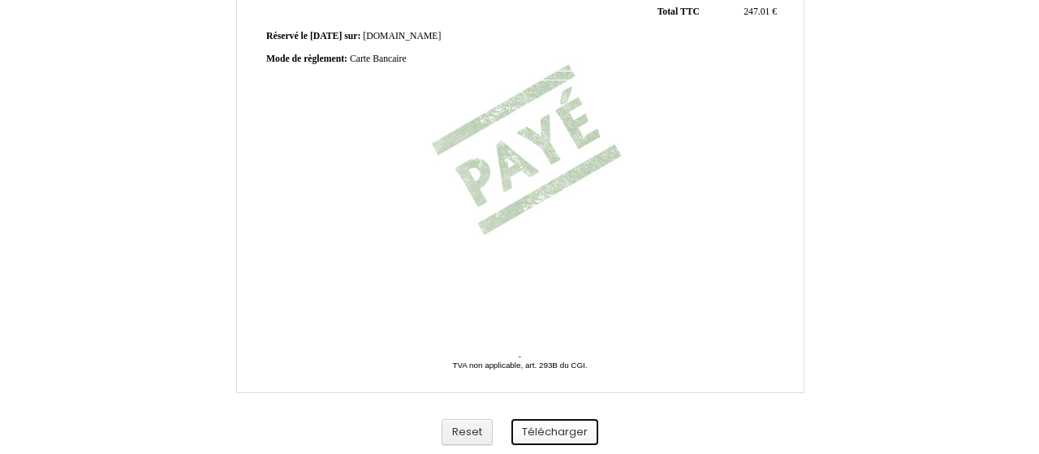
click at [567, 434] on button "Télécharger" at bounding box center [554, 432] width 87 height 27
